Goal: Navigation & Orientation: Find specific page/section

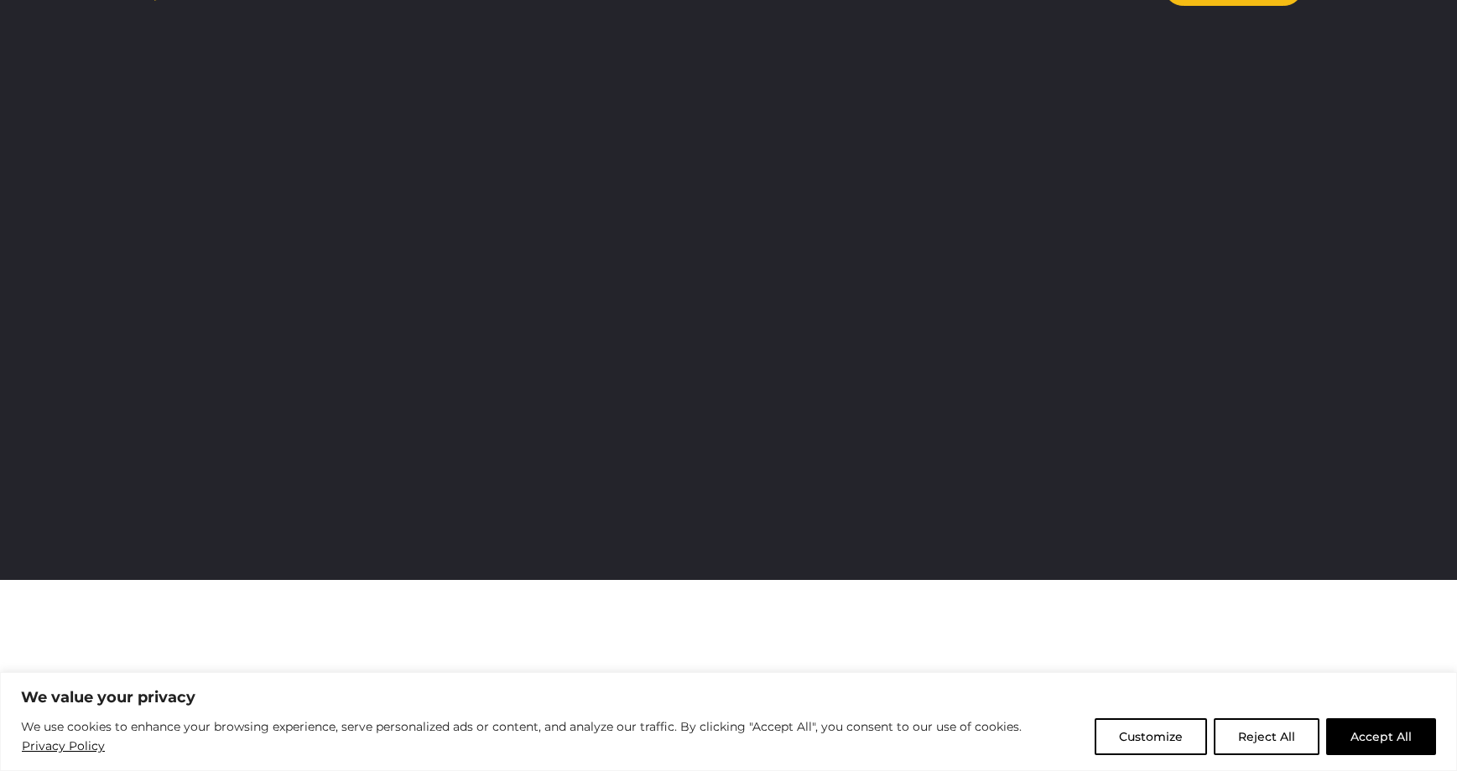
scroll to position [49, 0]
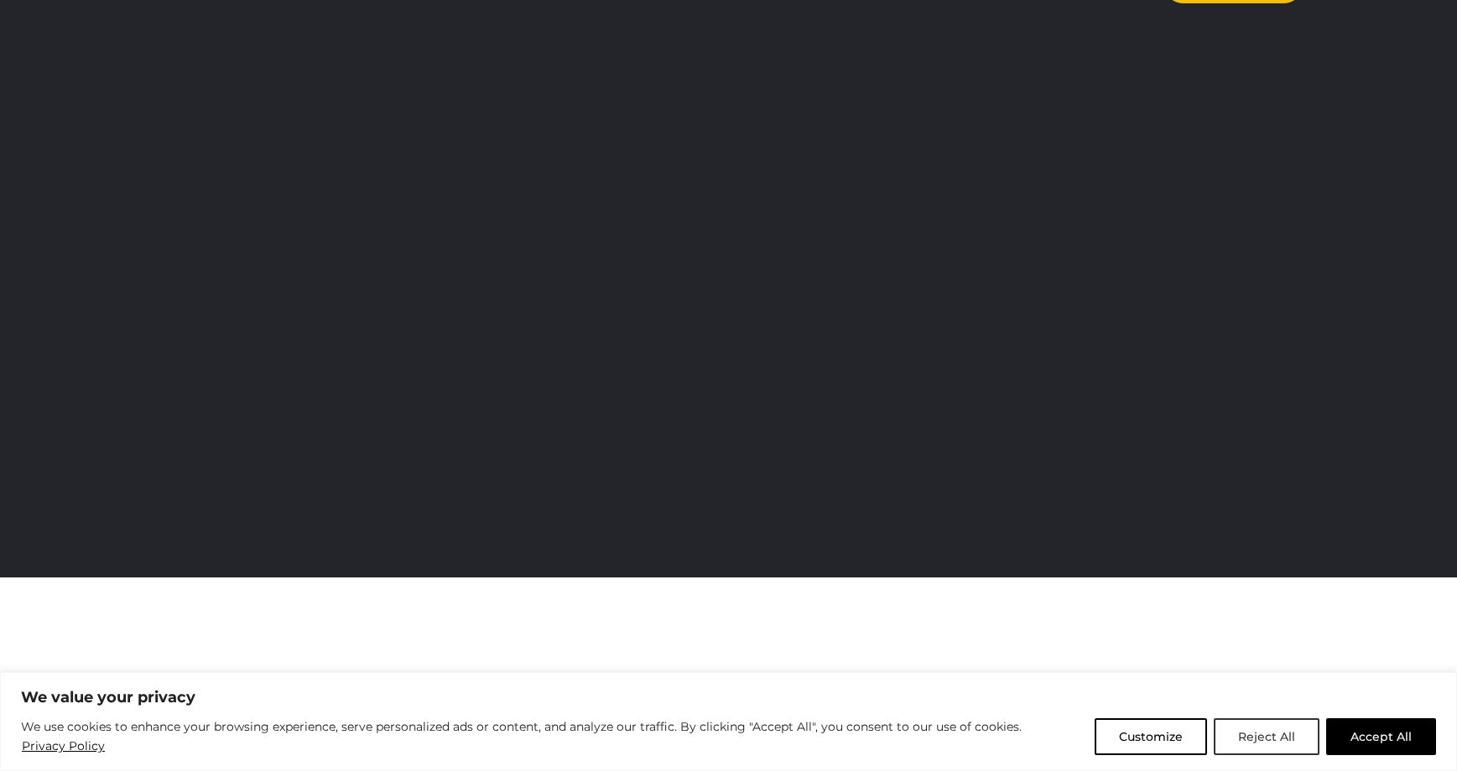
click at [1265, 738] on button "Reject All" at bounding box center [1266, 737] width 106 height 37
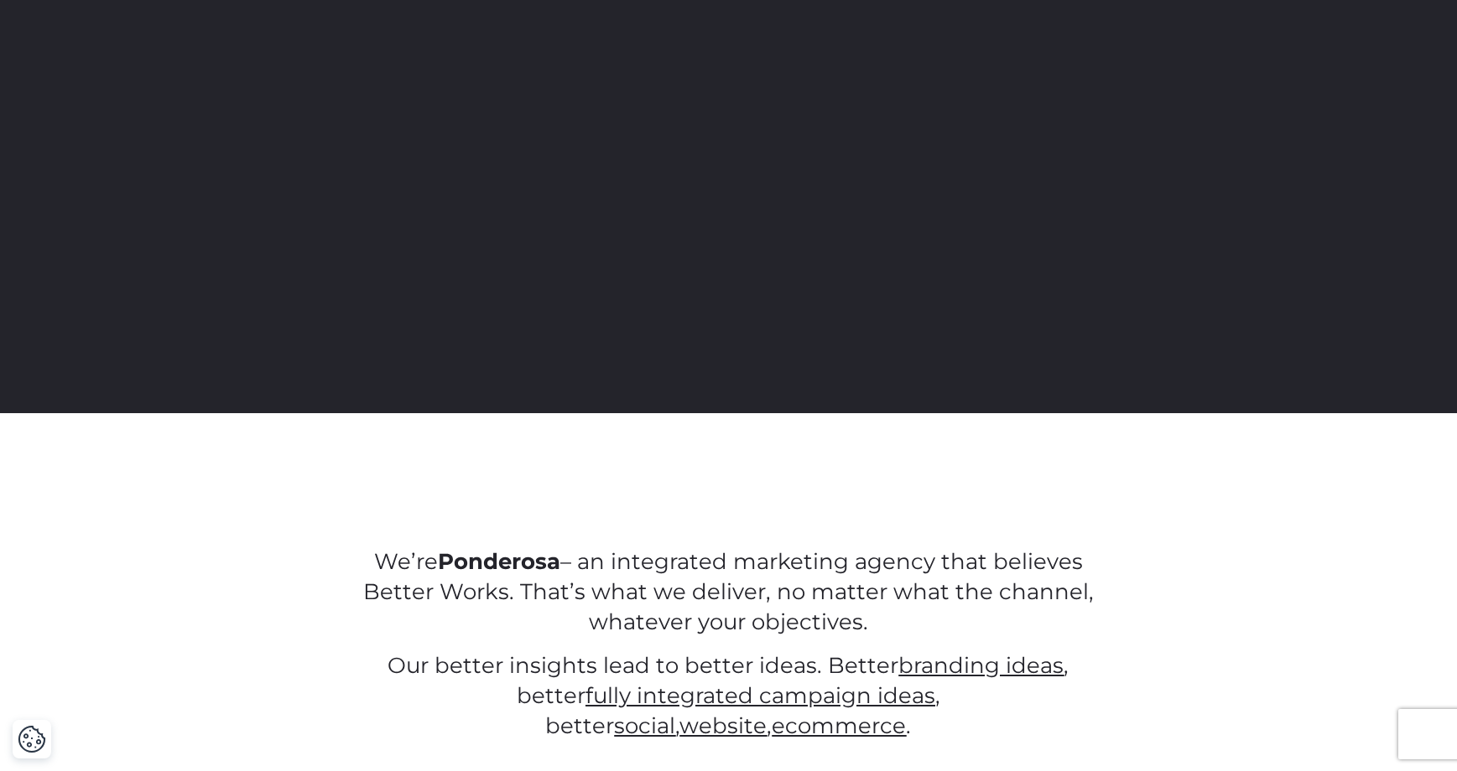
scroll to position [0, 0]
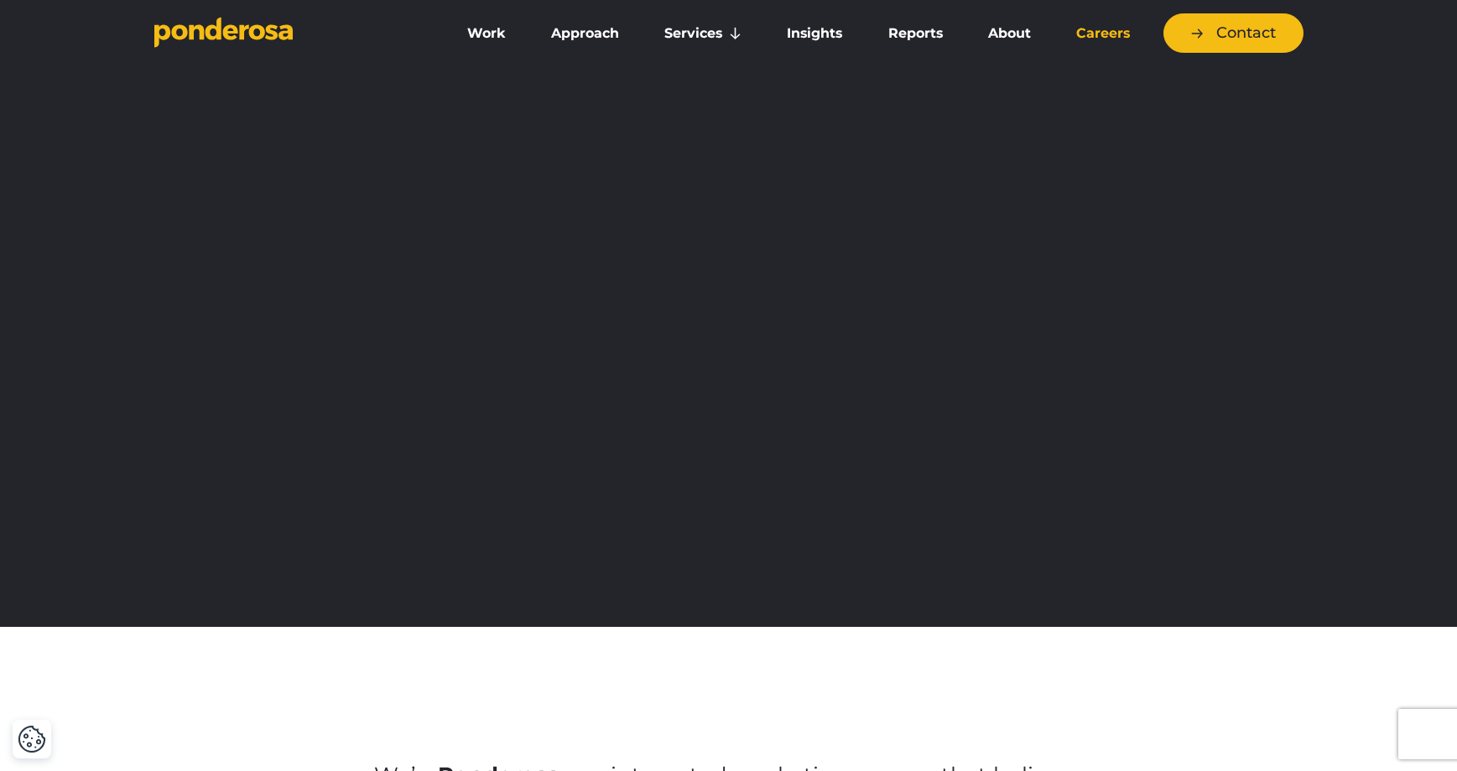
click at [1097, 30] on link "Careers" at bounding box center [1103, 33] width 92 height 35
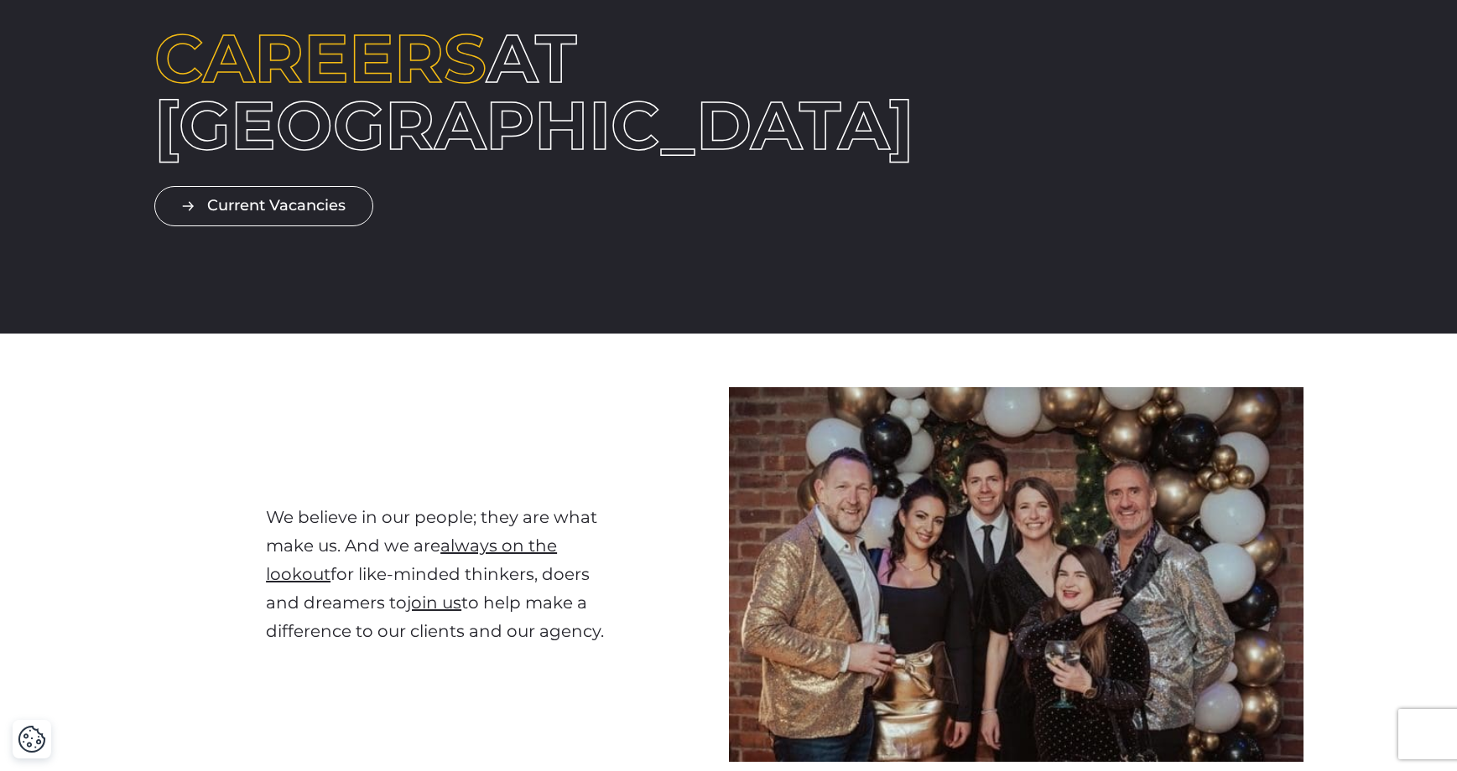
scroll to position [175, 0]
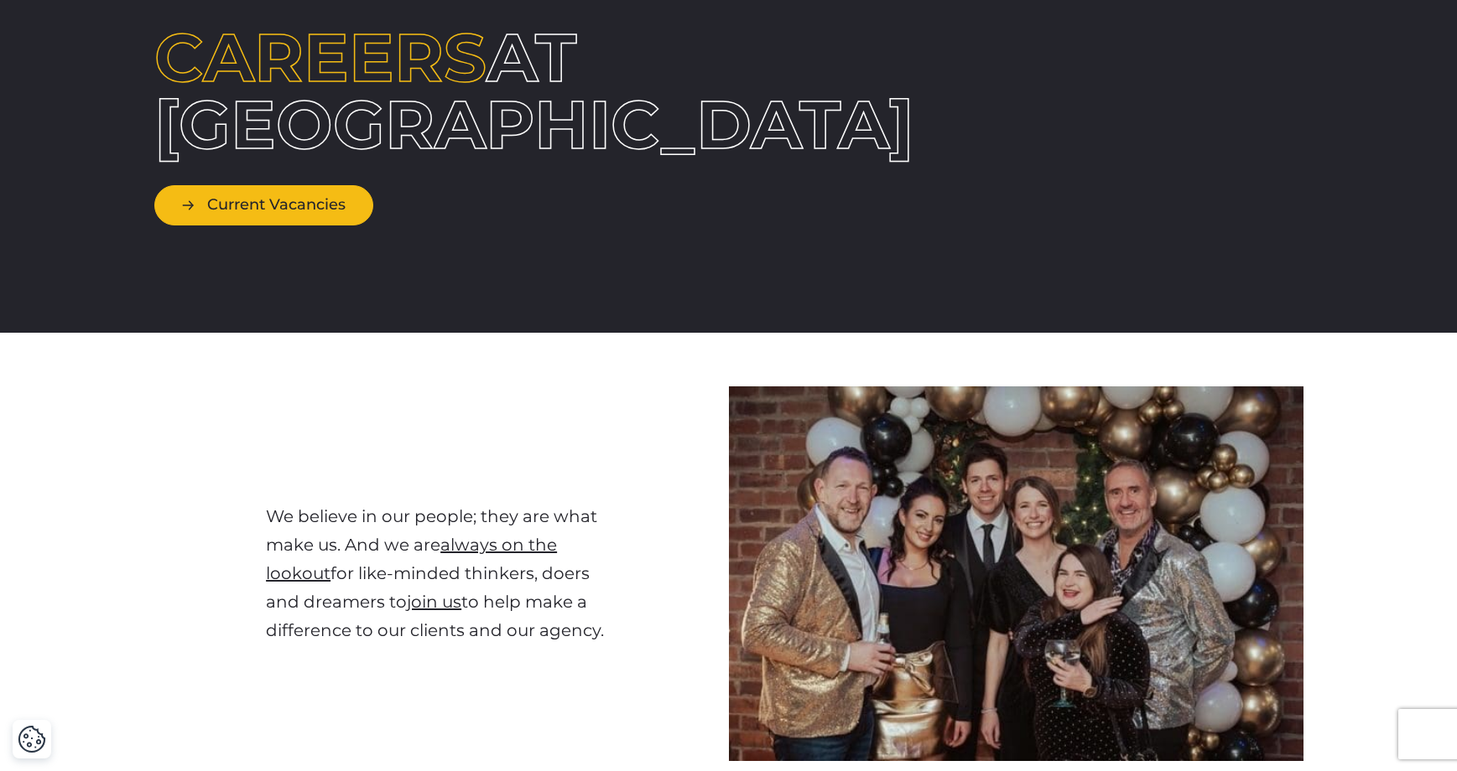
click at [282, 219] on link "Current Vacancies" at bounding box center [263, 204] width 219 height 39
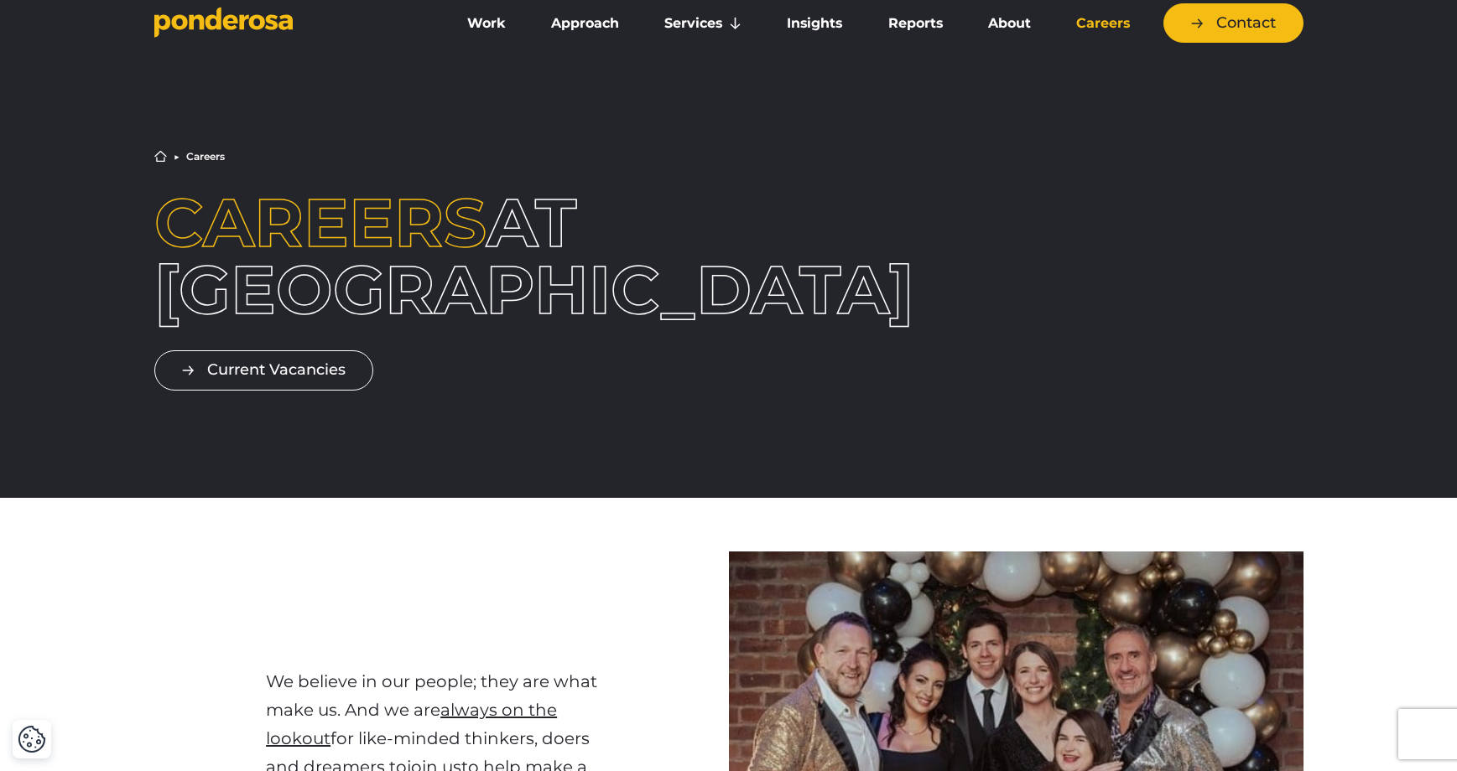
scroll to position [0, 0]
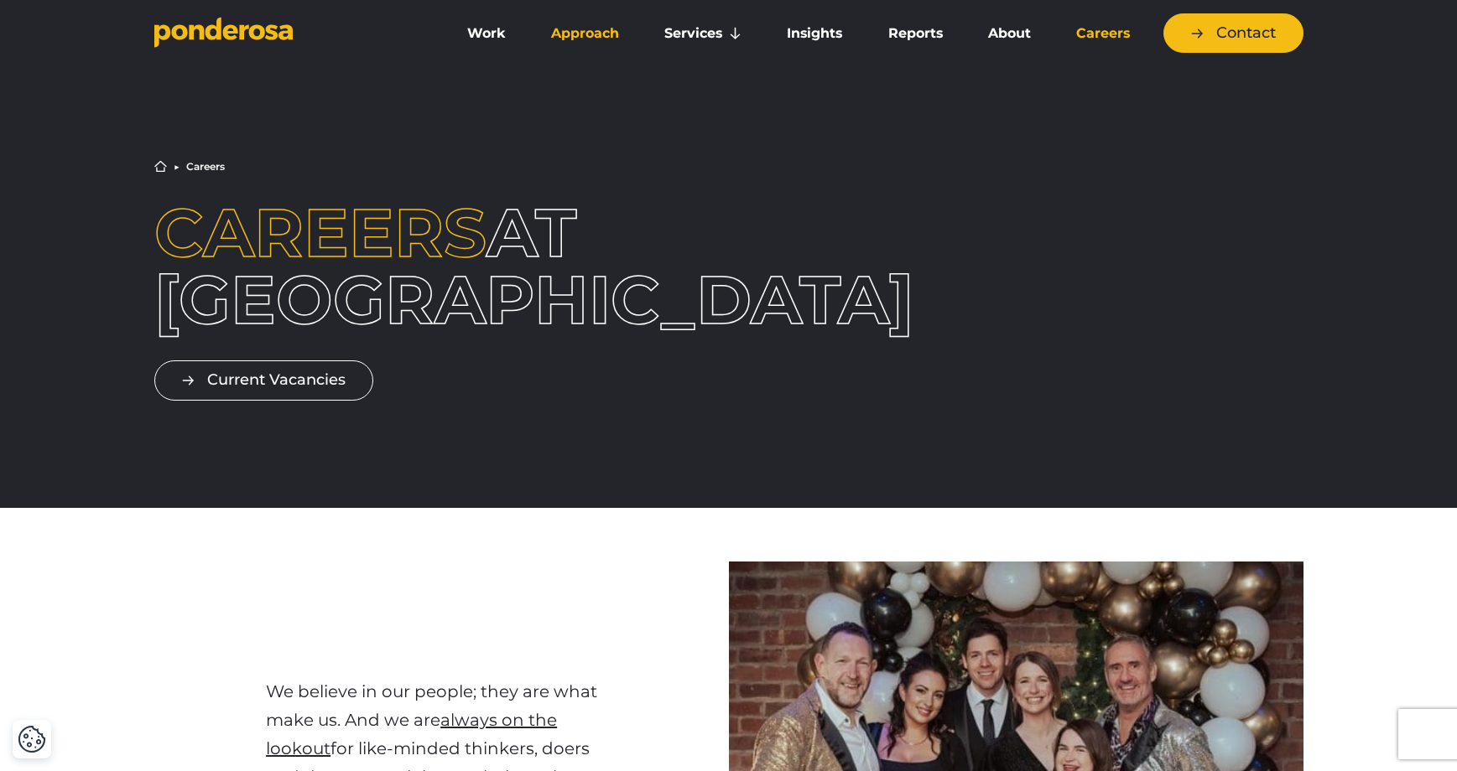
click at [563, 25] on link "Approach" at bounding box center [585, 33] width 106 height 35
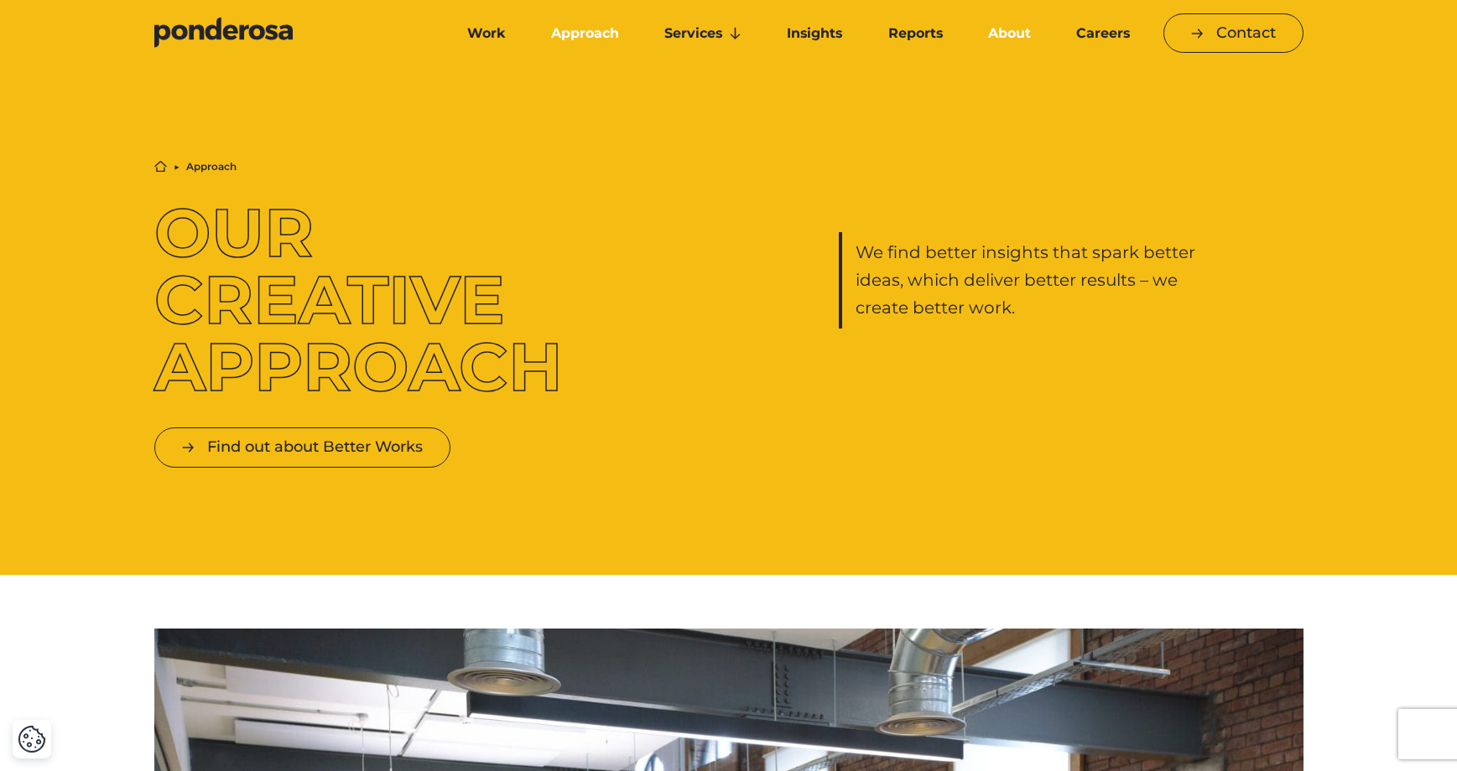
click at [1014, 37] on link "About" at bounding box center [1009, 33] width 81 height 35
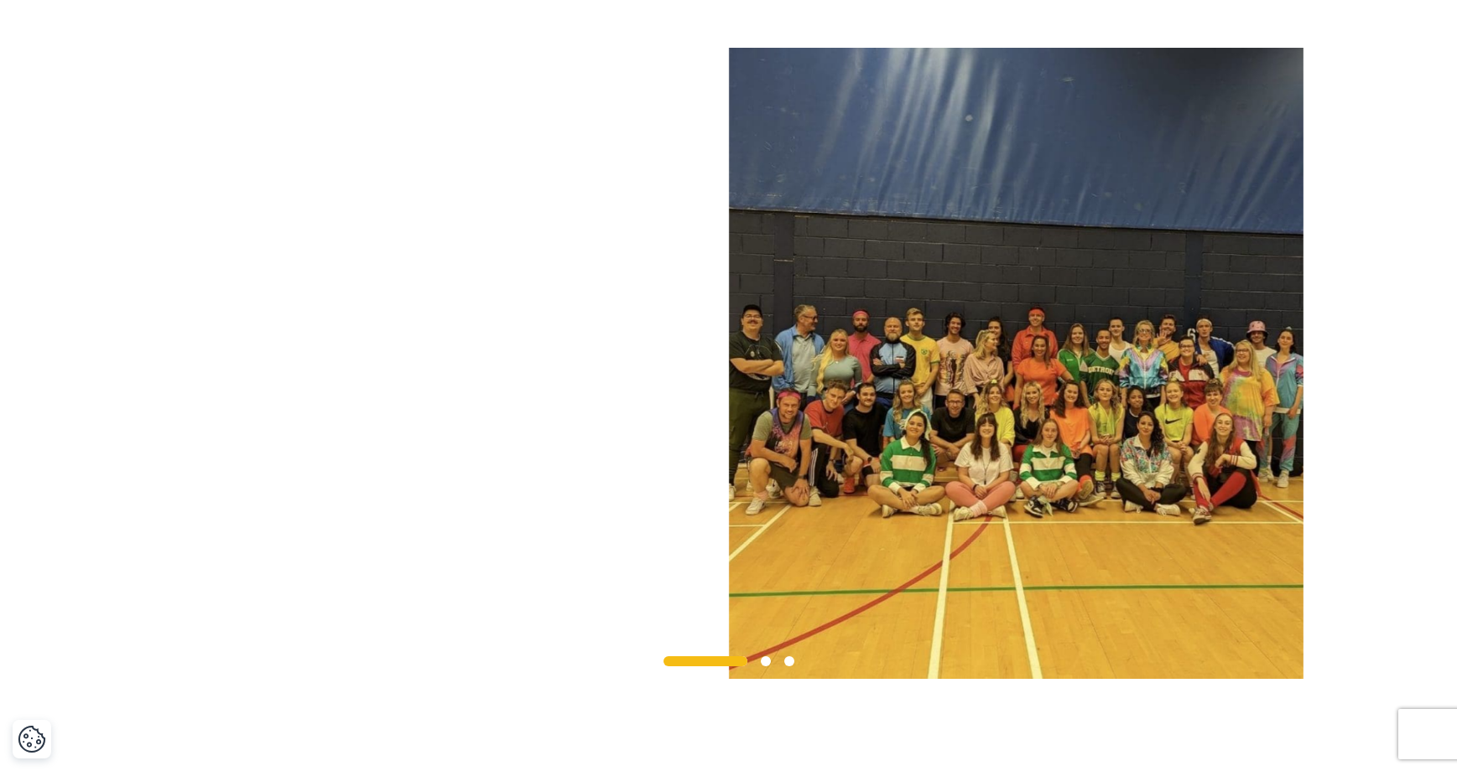
scroll to position [1408, 0]
